Goal: Information Seeking & Learning: Understand process/instructions

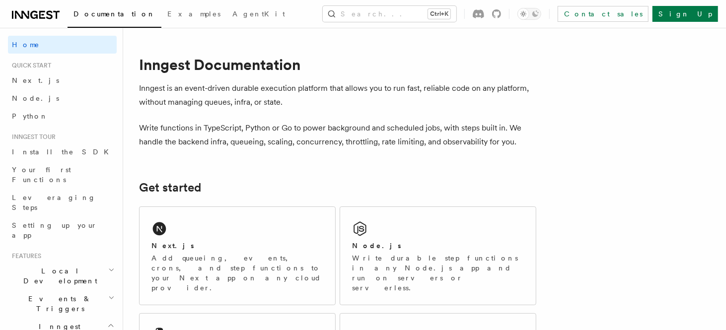
click at [45, 76] on link "Next.js" at bounding box center [62, 81] width 109 height 18
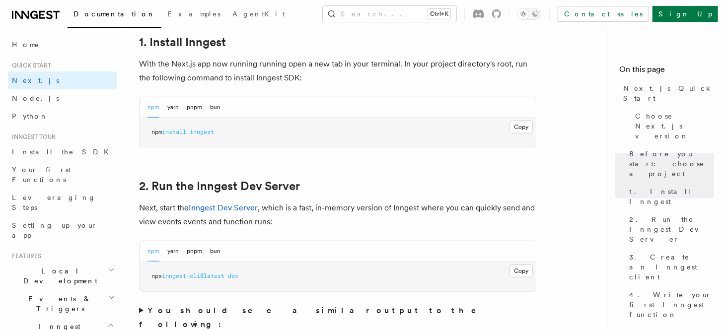
scroll to position [557, 0]
click at [524, 126] on button "Copy Copied" at bounding box center [520, 127] width 23 height 13
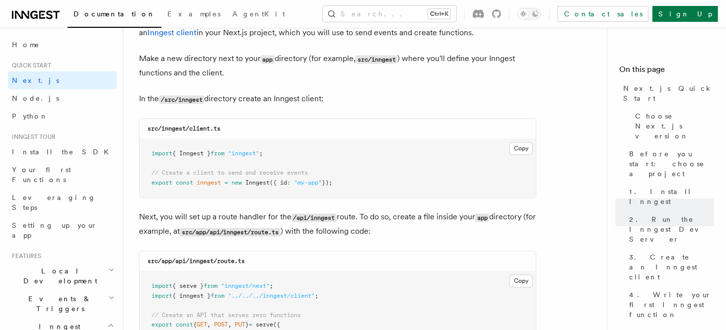
scroll to position [1233, 0]
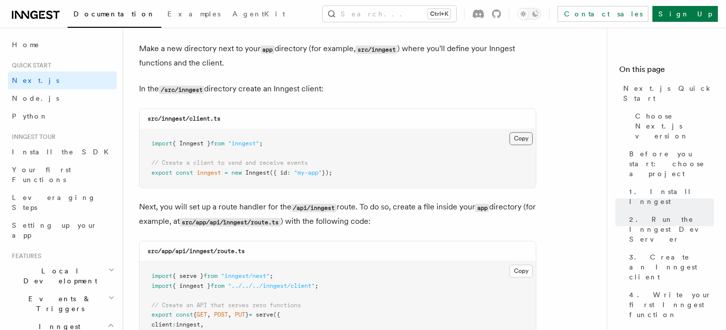
click at [516, 139] on button "Copy Copied" at bounding box center [520, 138] width 23 height 13
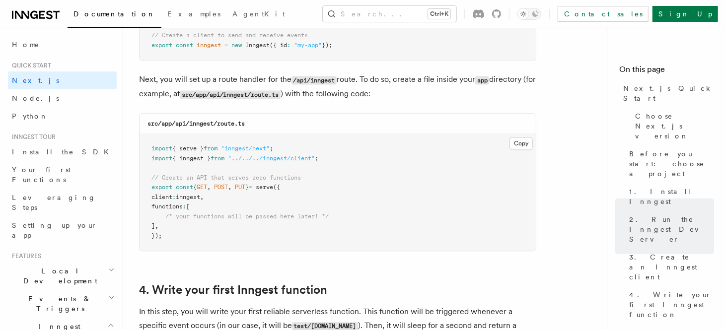
scroll to position [1362, 0]
click at [522, 139] on button "Copy Copied" at bounding box center [520, 142] width 23 height 13
click at [539, 16] on icon "Toggle dark mode" at bounding box center [535, 13] width 6 height 6
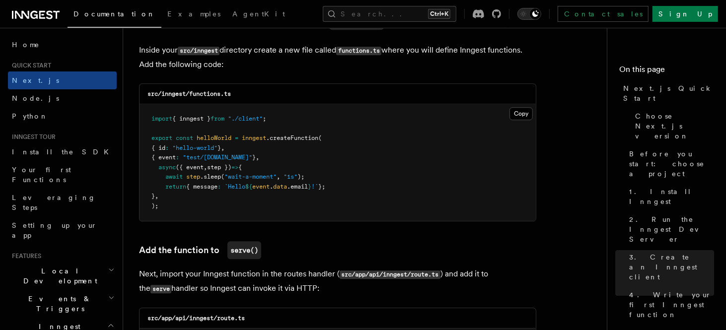
scroll to position [1758, 0]
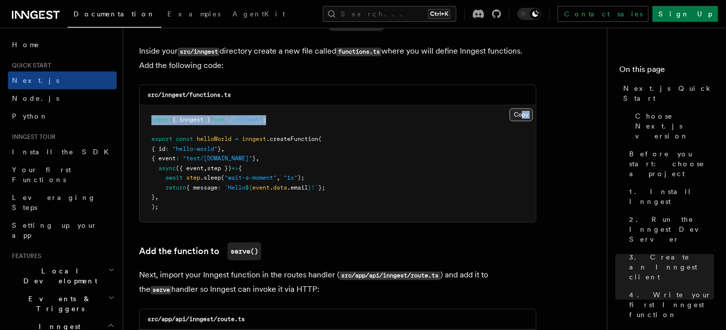
drag, startPoint x: 520, startPoint y: 108, endPoint x: 522, endPoint y: 117, distance: 8.7
click at [522, 117] on div "Copy Copied import { inngest } from "./client" ; export const helloWorld = inng…" at bounding box center [338, 163] width 396 height 117
click at [522, 117] on button "Copy Copied" at bounding box center [520, 114] width 23 height 13
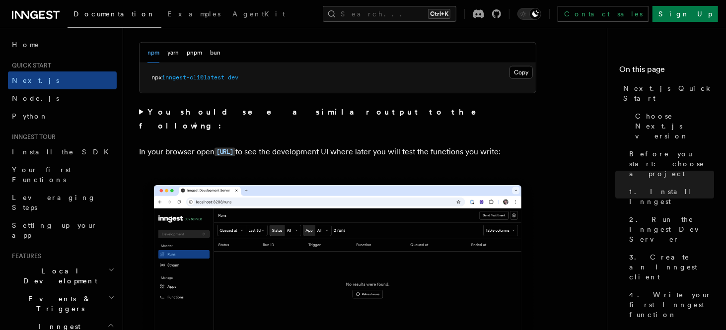
scroll to position [756, 0]
click at [235, 148] on code "[URL]" at bounding box center [225, 152] width 21 height 8
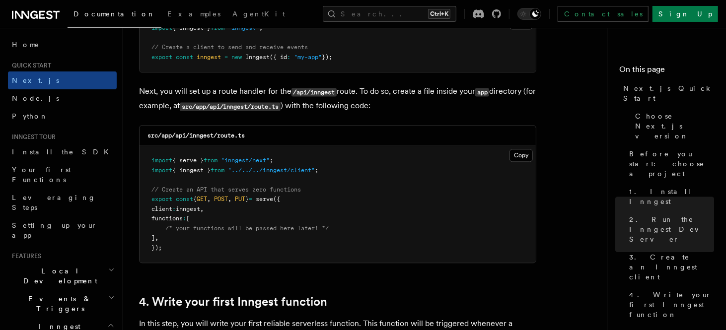
scroll to position [1348, 0]
